Goal: Browse casually: Explore the website without a specific task or goal

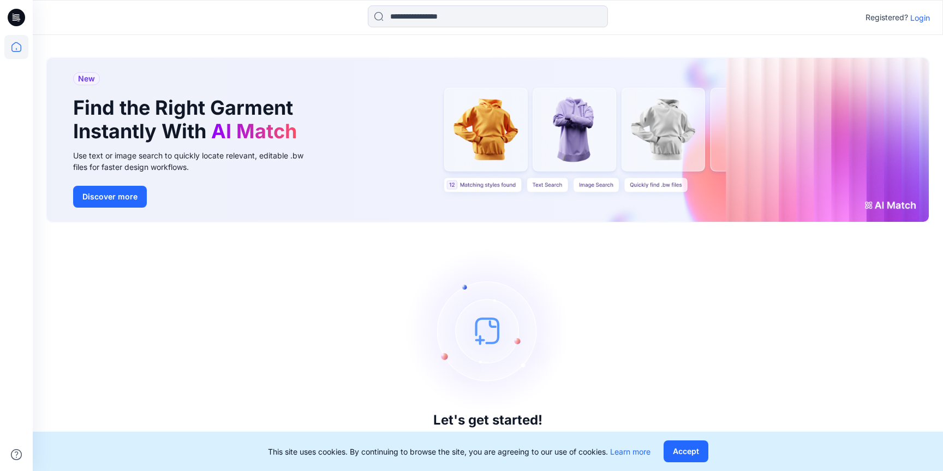
click at [926, 16] on p "Login" at bounding box center [920, 17] width 20 height 11
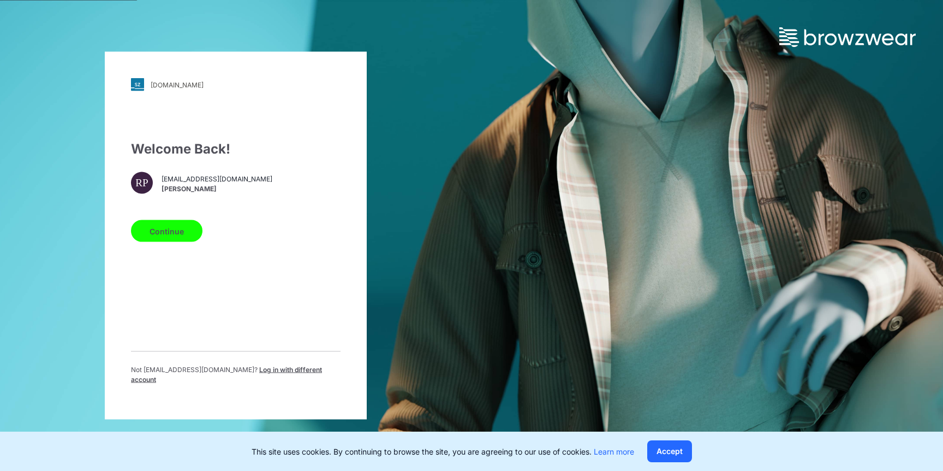
click at [176, 241] on button "Continue" at bounding box center [167, 231] width 72 height 22
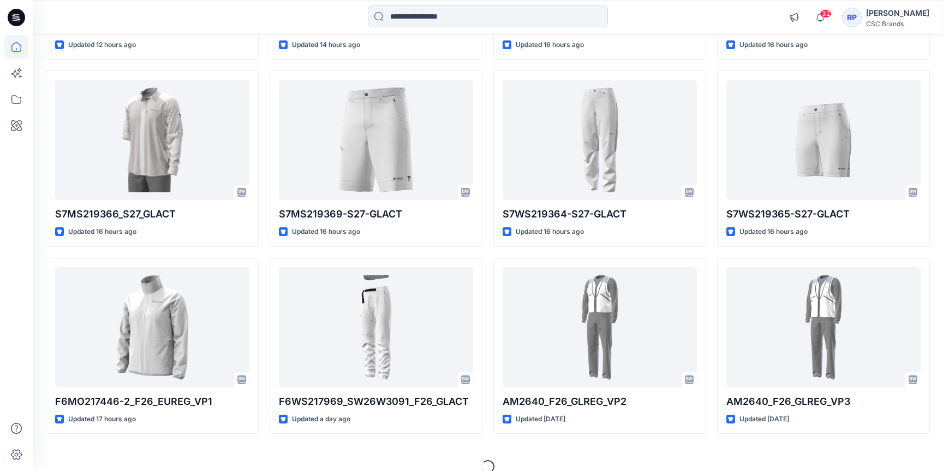
scroll to position [846, 0]
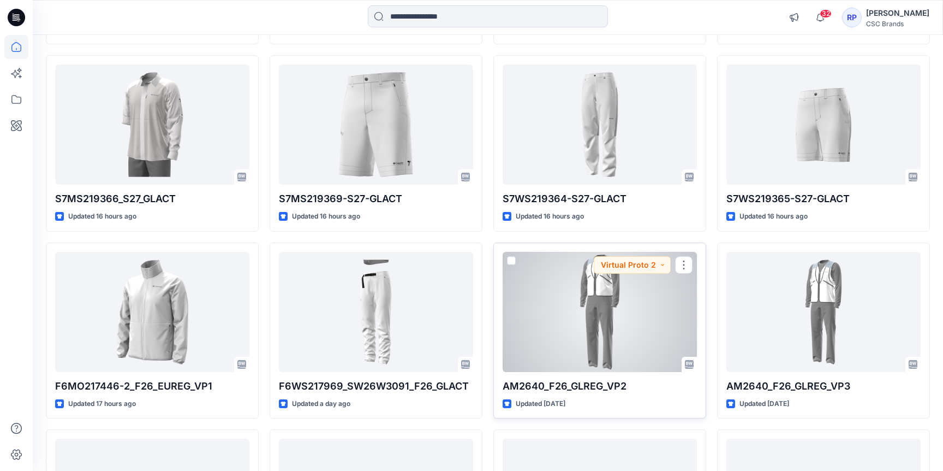
click at [598, 351] on div at bounding box center [600, 312] width 194 height 120
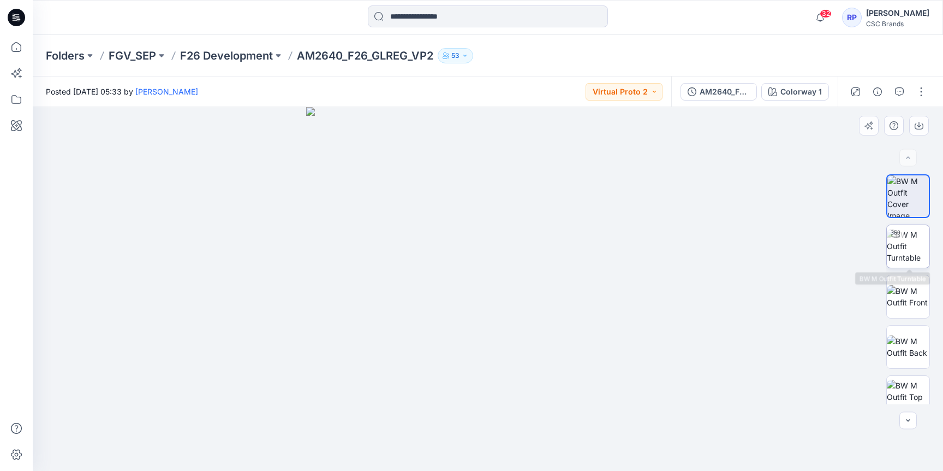
click at [916, 255] on img at bounding box center [908, 246] width 43 height 34
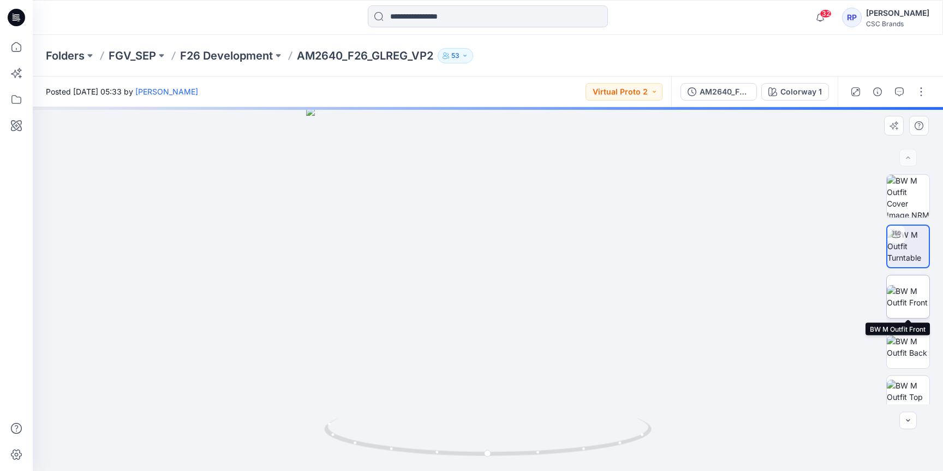
click at [912, 302] on img at bounding box center [908, 296] width 43 height 23
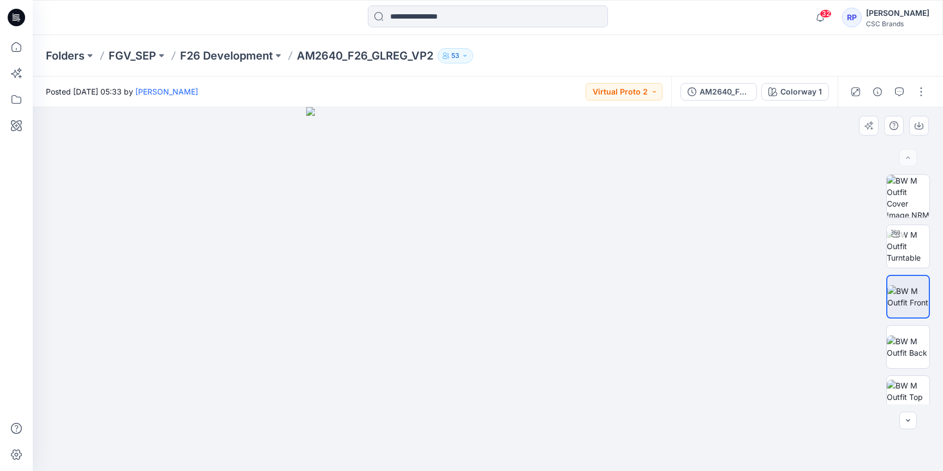
click at [580, 294] on img at bounding box center [488, 289] width 364 height 364
click at [429, 308] on img at bounding box center [488, 289] width 364 height 364
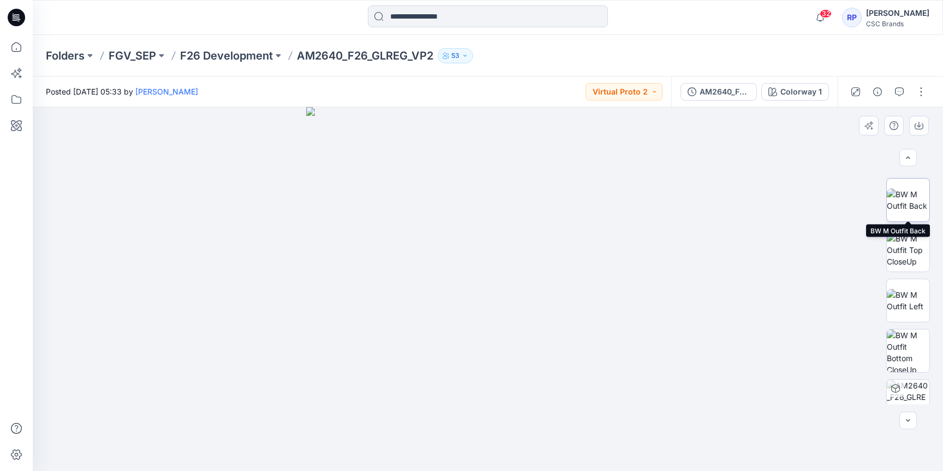
scroll to position [148, 0]
click at [906, 287] on img at bounding box center [908, 298] width 43 height 23
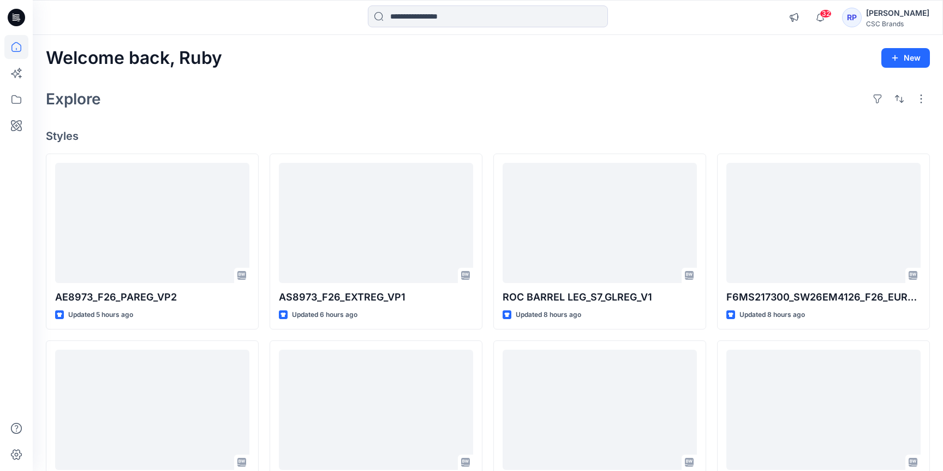
scroll to position [846, 0]
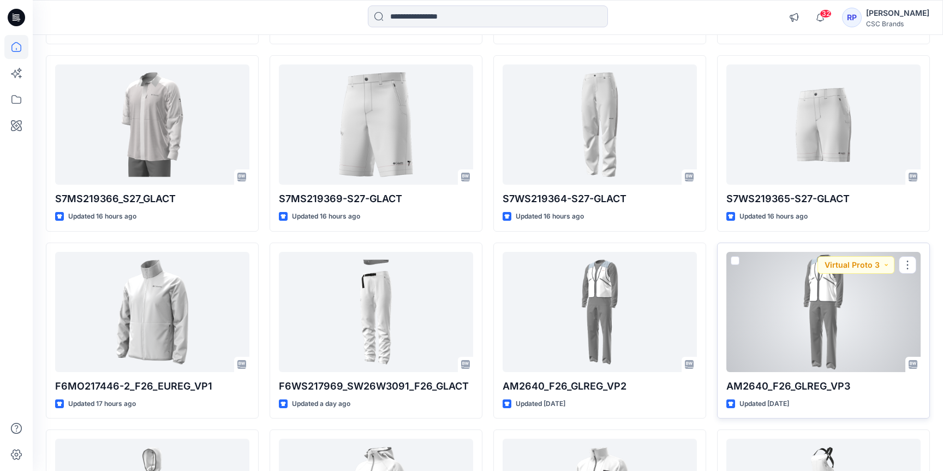
click at [765, 324] on div at bounding box center [824, 312] width 194 height 120
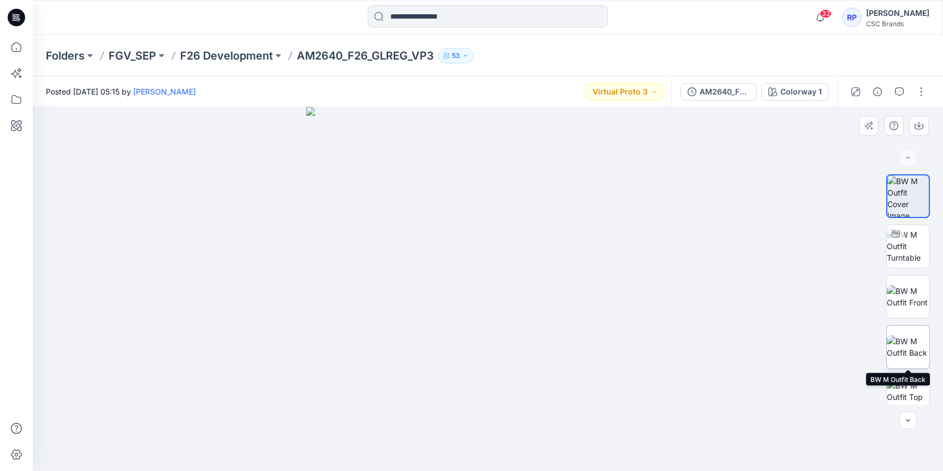
click at [913, 357] on img at bounding box center [908, 346] width 43 height 23
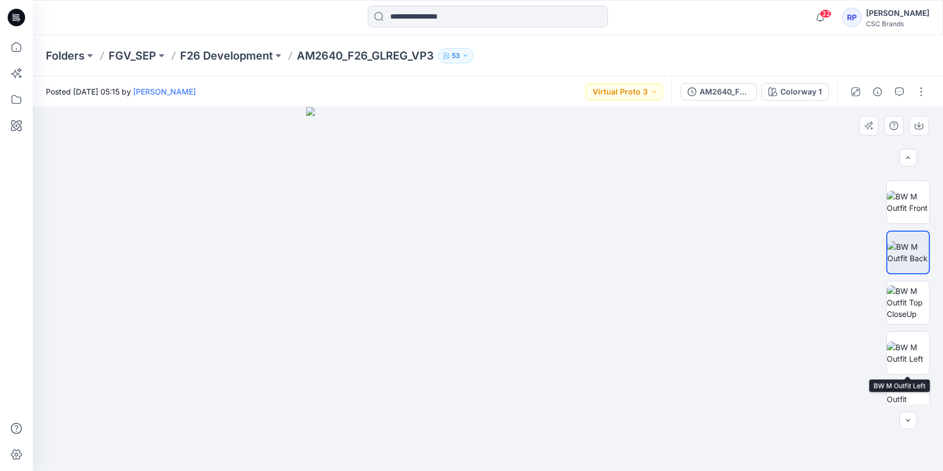
scroll to position [94, 0]
click at [902, 293] on img at bounding box center [908, 302] width 43 height 34
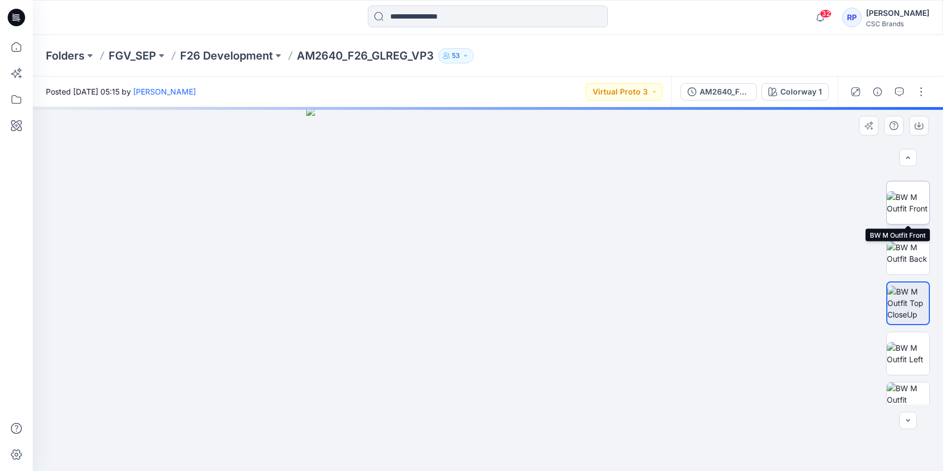
click at [903, 214] on img at bounding box center [908, 202] width 43 height 23
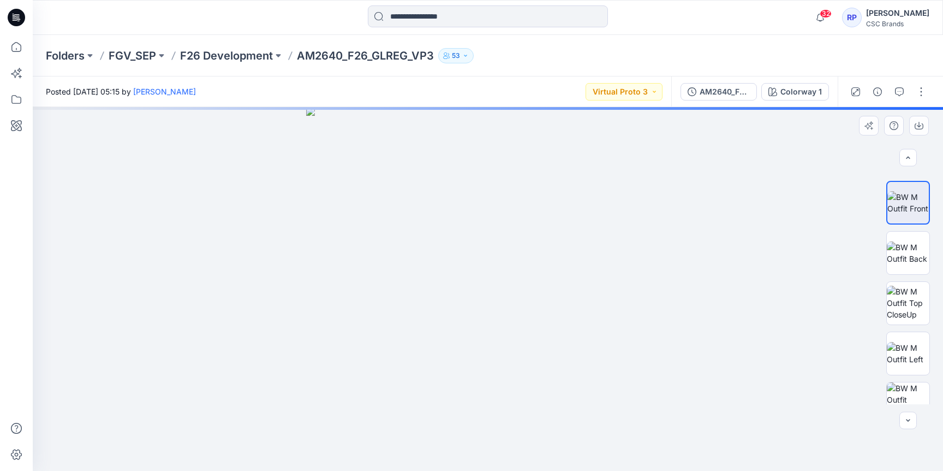
scroll to position [0, 0]
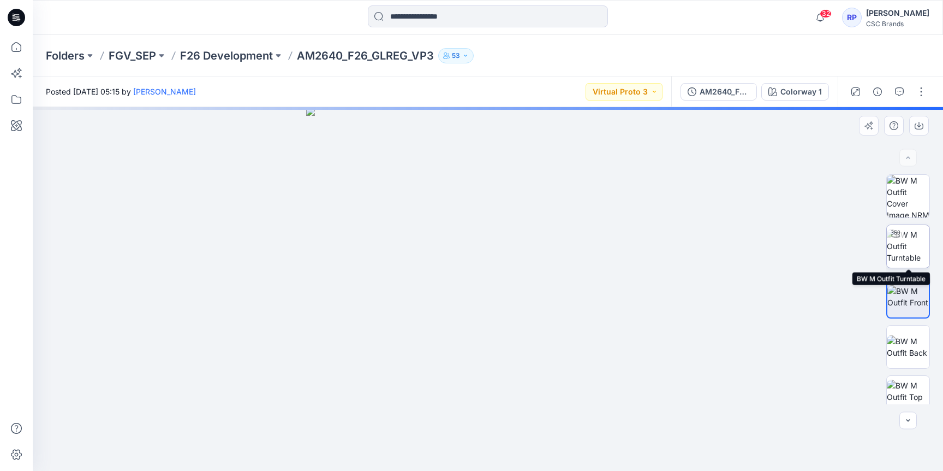
click at [915, 246] on img at bounding box center [908, 246] width 43 height 34
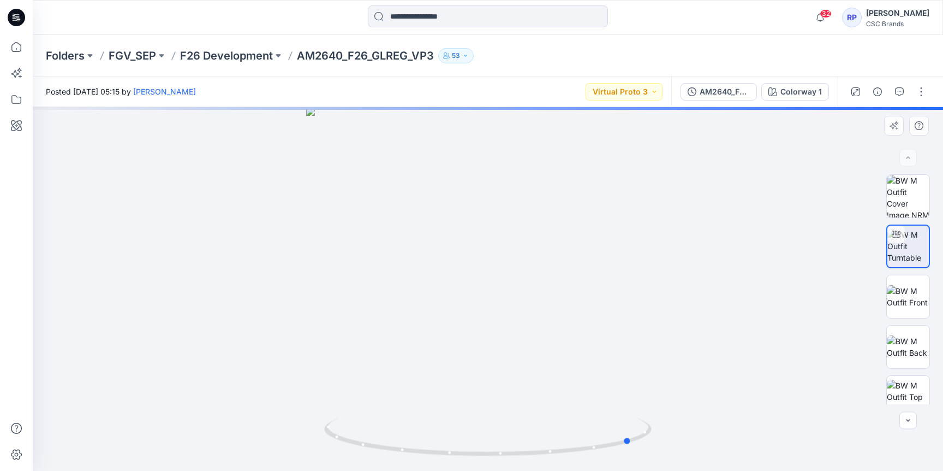
drag, startPoint x: 489, startPoint y: 454, endPoint x: 305, endPoint y: 424, distance: 186.9
click at [305, 424] on div at bounding box center [488, 289] width 910 height 364
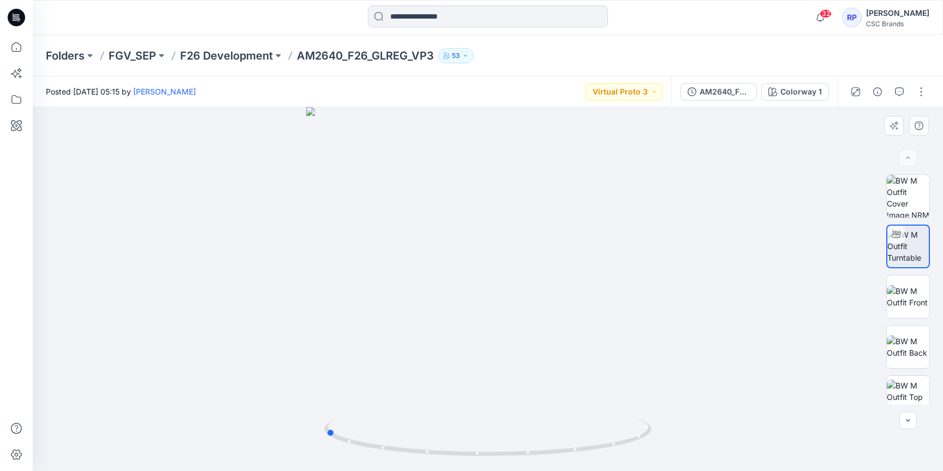
drag, startPoint x: 629, startPoint y: 443, endPoint x: 663, endPoint y: 431, distance: 35.2
click at [662, 432] on div at bounding box center [488, 289] width 910 height 364
click at [902, 290] on img at bounding box center [908, 296] width 43 height 23
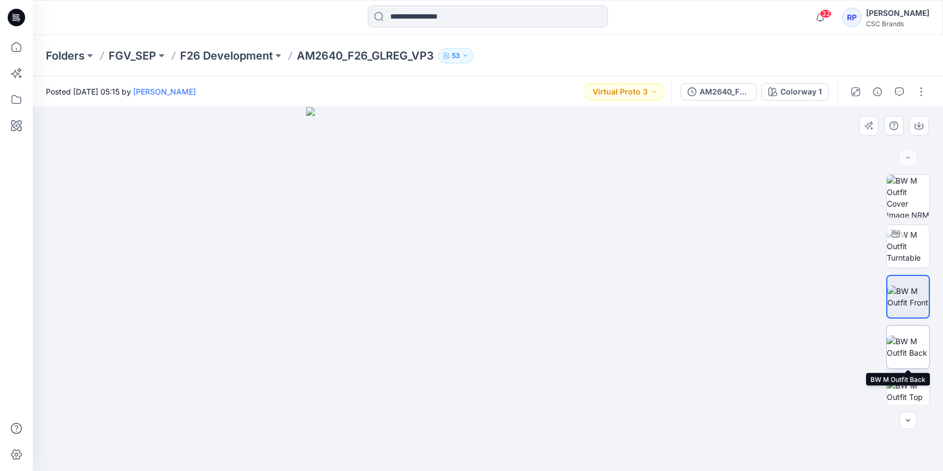
click at [910, 347] on img at bounding box center [908, 346] width 43 height 23
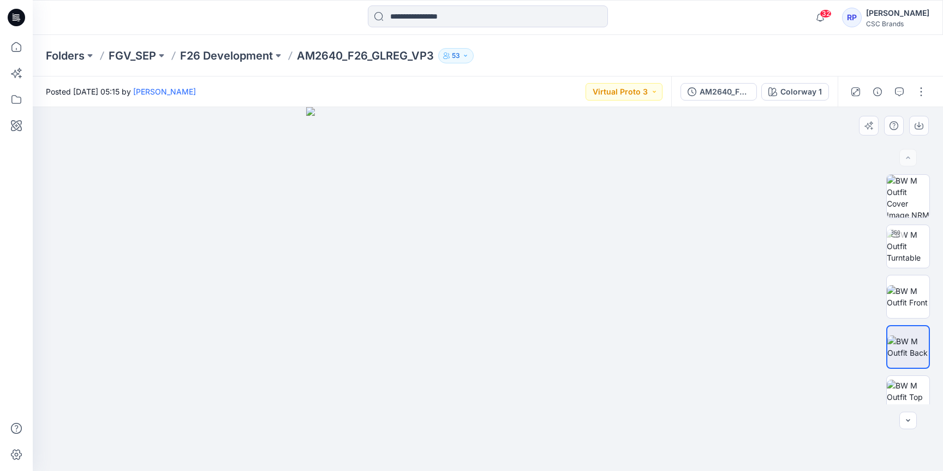
click at [427, 466] on img at bounding box center [488, 289] width 364 height 364
drag, startPoint x: 463, startPoint y: 441, endPoint x: 538, endPoint y: 440, distance: 74.2
click at [538, 440] on img at bounding box center [488, 289] width 364 height 364
click at [920, 285] on img at bounding box center [908, 296] width 43 height 23
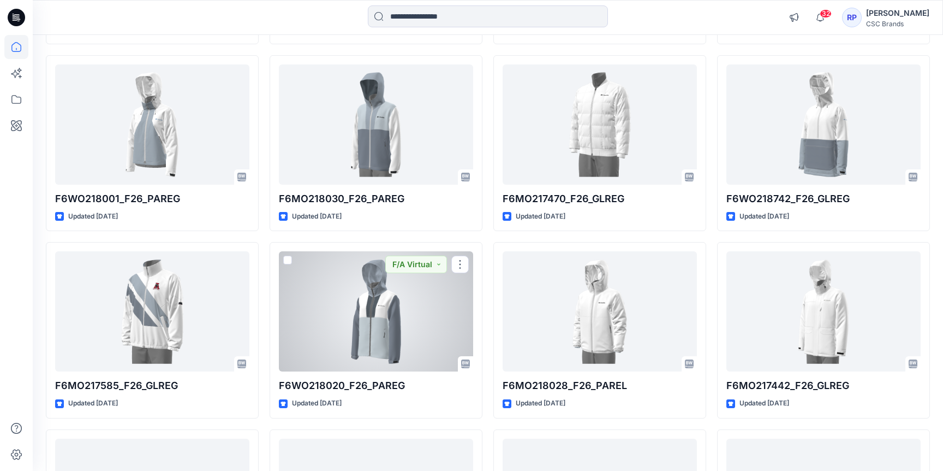
scroll to position [2535, 0]
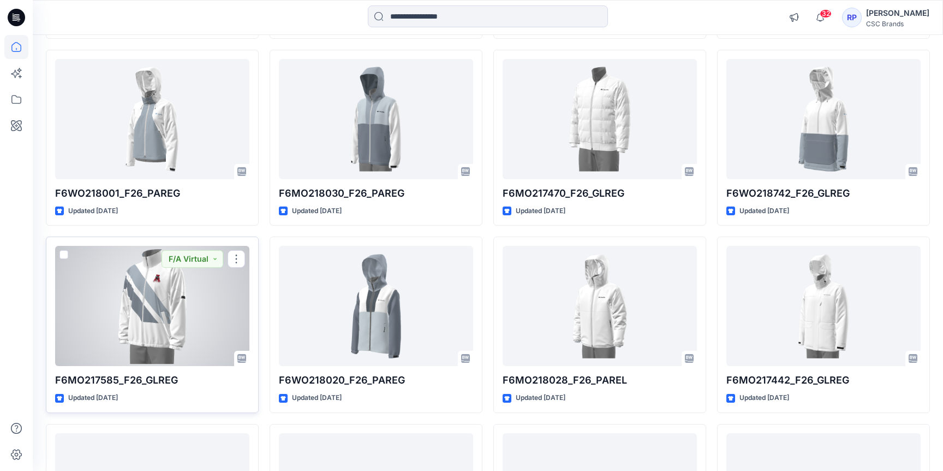
click at [142, 337] on div at bounding box center [152, 306] width 194 height 120
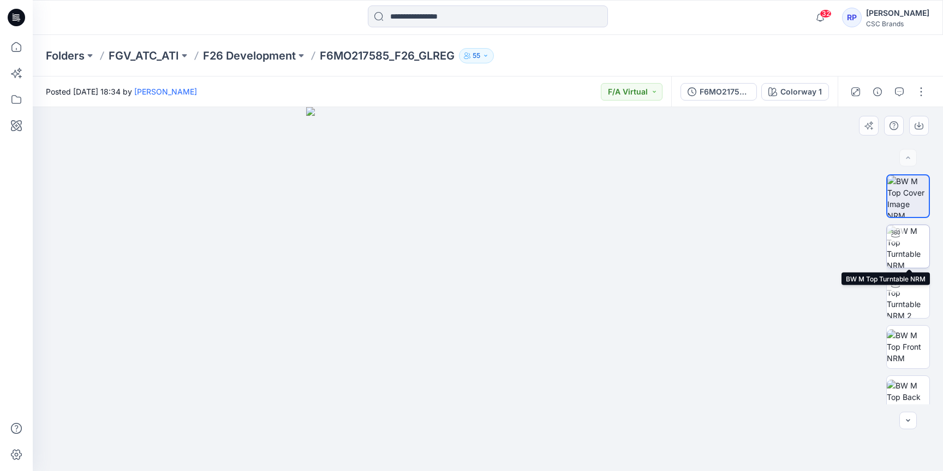
click at [913, 244] on img at bounding box center [908, 246] width 43 height 43
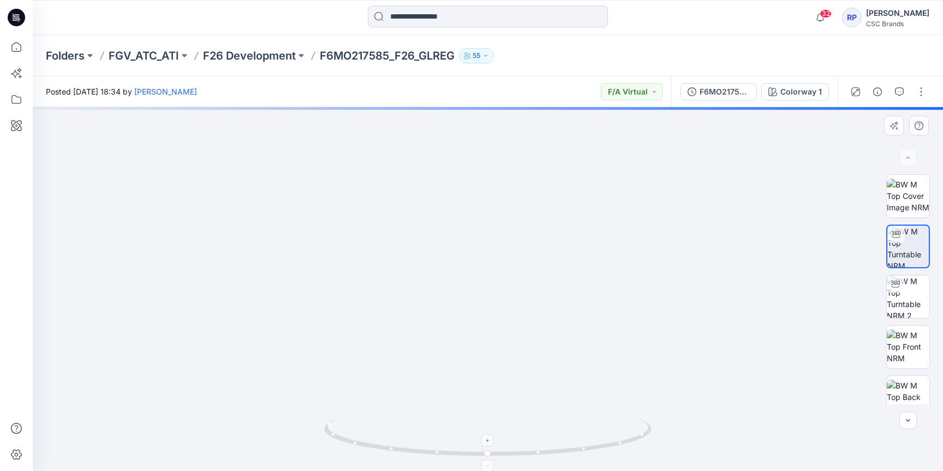
click at [485, 441] on icon at bounding box center [488, 440] width 7 height 7
click at [485, 441] on foreignobject at bounding box center [488, 440] width 13 height 13
click at [487, 466] on foreignobject at bounding box center [488, 465] width 13 height 13
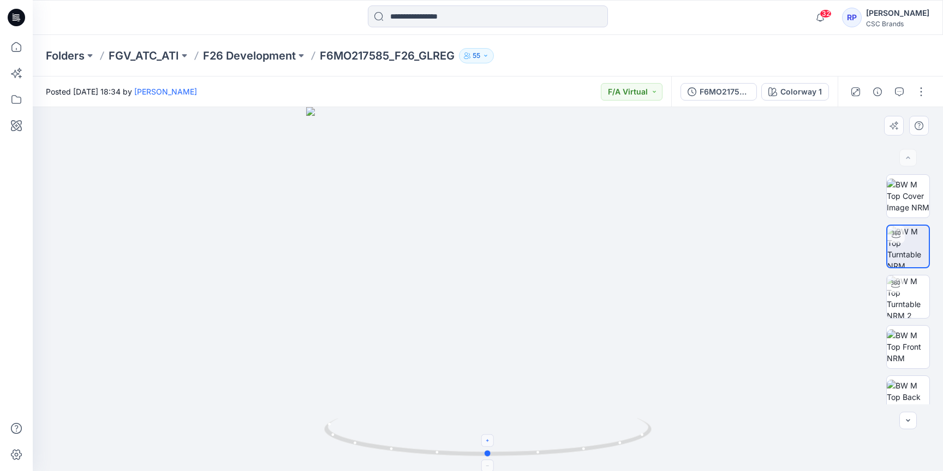
click at [491, 460] on foreignobject at bounding box center [488, 465] width 13 height 13
click at [486, 468] on foreignobject at bounding box center [488, 465] width 13 height 13
click at [908, 330] on img at bounding box center [908, 346] width 43 height 34
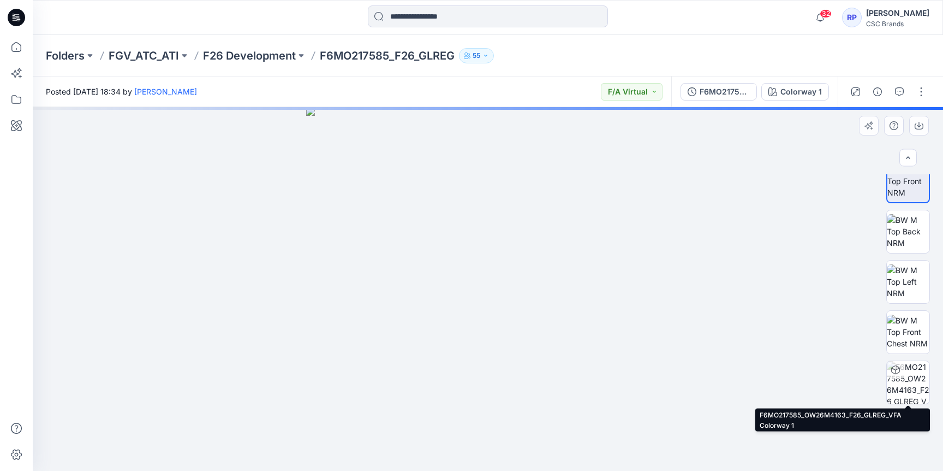
scroll to position [164, 0]
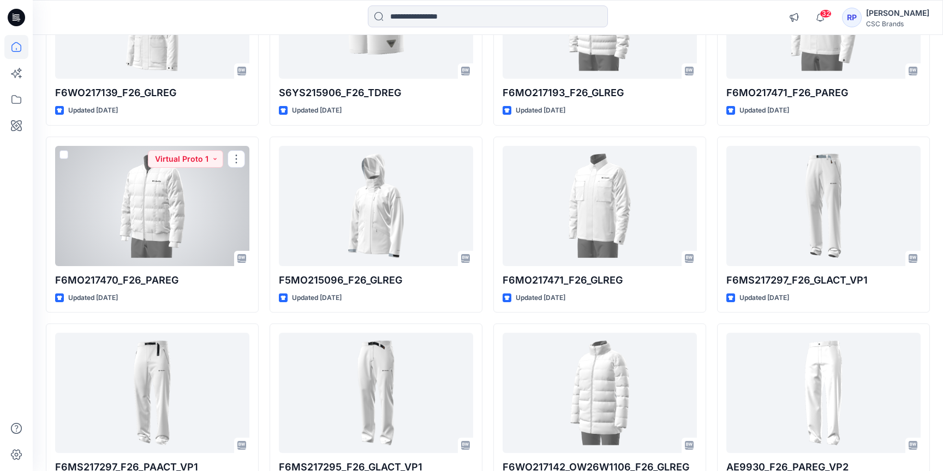
scroll to position [3091, 0]
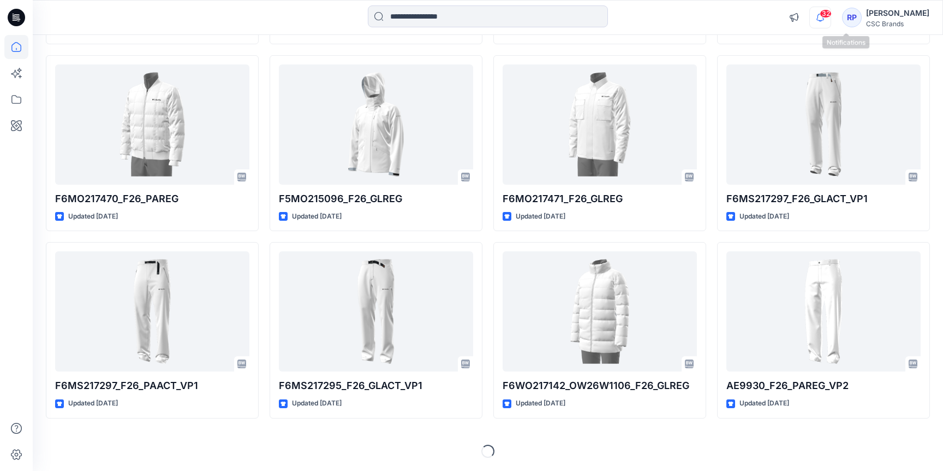
click at [831, 21] on icon "button" at bounding box center [820, 18] width 21 height 22
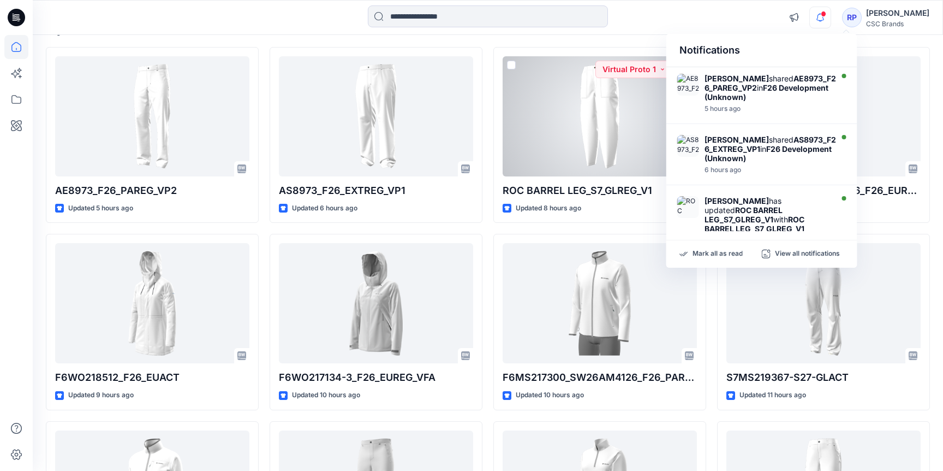
scroll to position [0, 0]
